Goal: Use online tool/utility

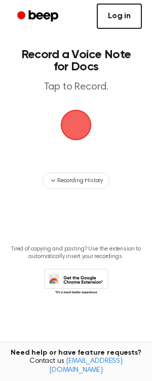
click at [124, 16] on link "Log in" at bounding box center [119, 16] width 45 height 25
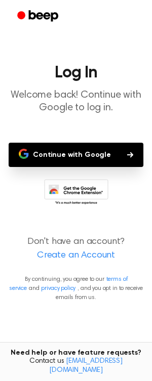
click at [88, 154] on button "Continue with Google" at bounding box center [76, 155] width 135 height 24
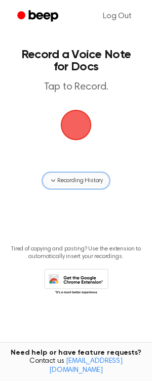
click at [84, 177] on span "Recording History" at bounding box center [80, 180] width 46 height 9
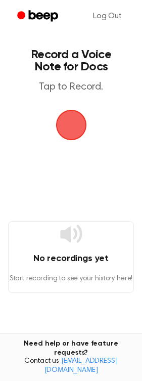
click at [72, 123] on span "button" at bounding box center [71, 125] width 36 height 36
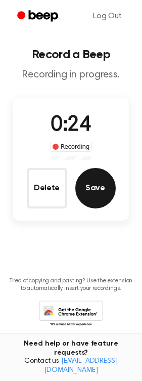
click at [92, 194] on button "Save" at bounding box center [95, 188] width 40 height 40
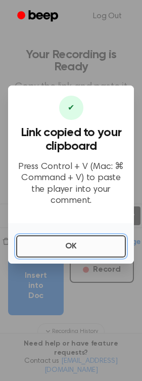
click at [55, 237] on button "OK" at bounding box center [71, 246] width 110 height 22
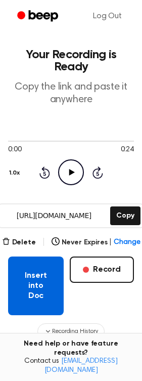
click at [42, 276] on button "Insert into Doc" at bounding box center [36, 286] width 56 height 59
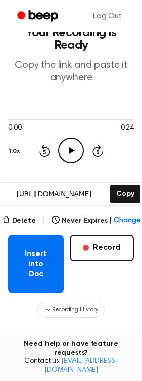
scroll to position [21, 0]
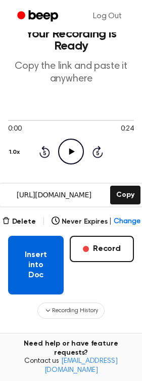
click at [34, 260] on button "Insert into Doc" at bounding box center [36, 265] width 56 height 59
